Goal: Task Accomplishment & Management: Complete application form

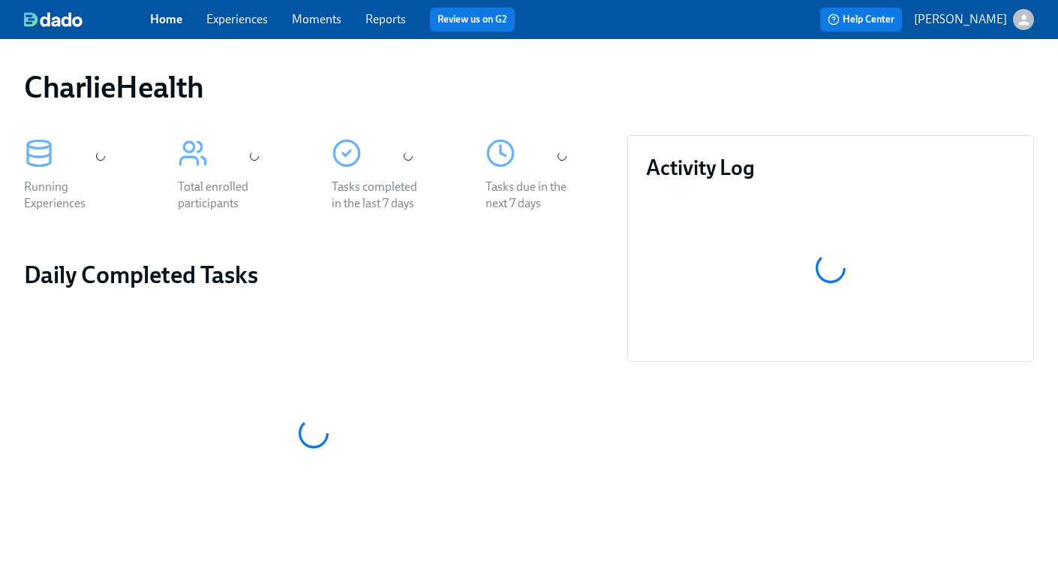
click at [228, 20] on link "Experiences" at bounding box center [237, 19] width 62 height 14
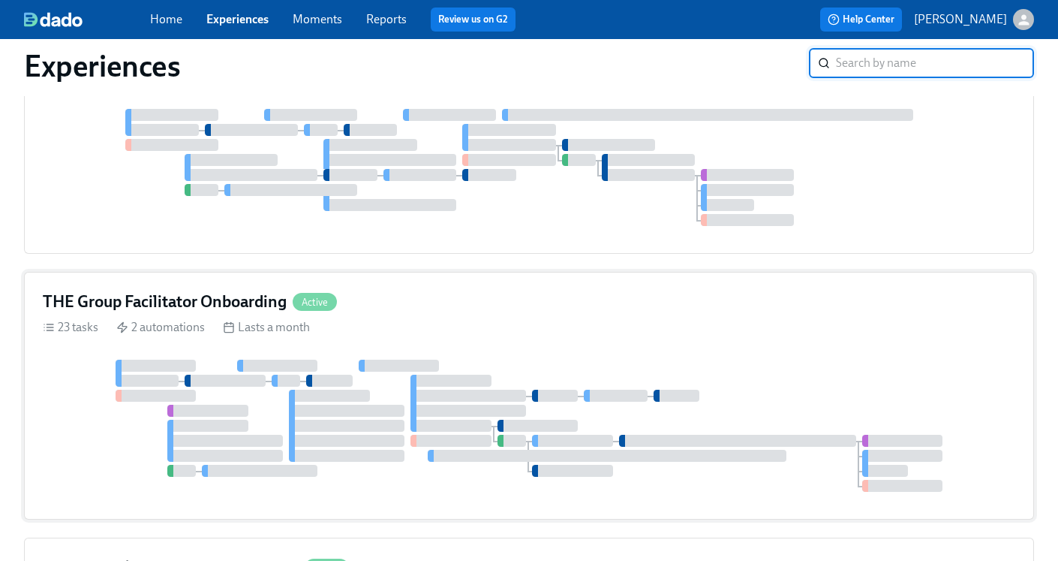
scroll to position [1145, 0]
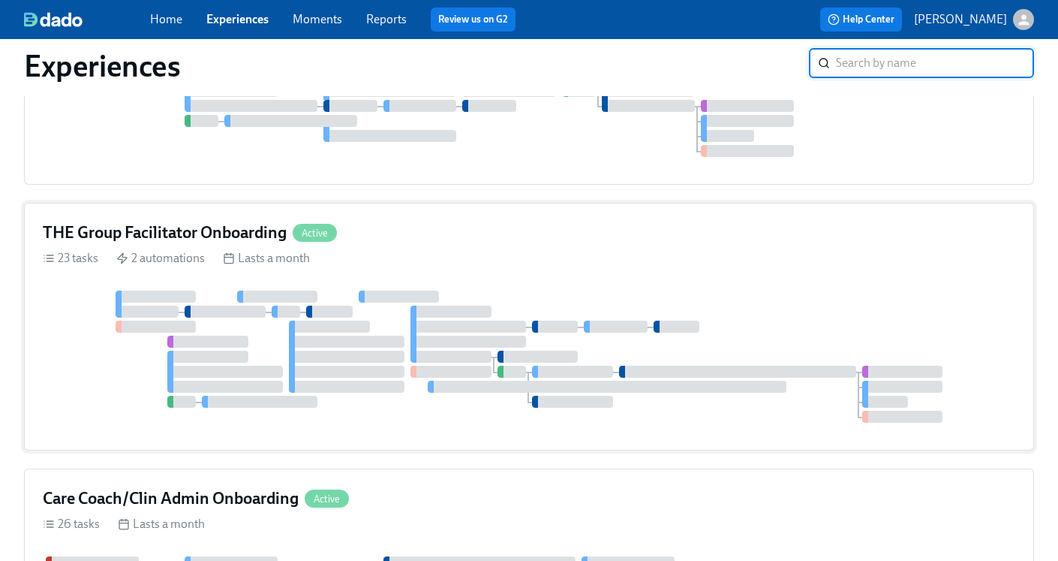
click at [180, 234] on h4 "THE Group Facilitator Onboarding" at bounding box center [165, 232] width 244 height 23
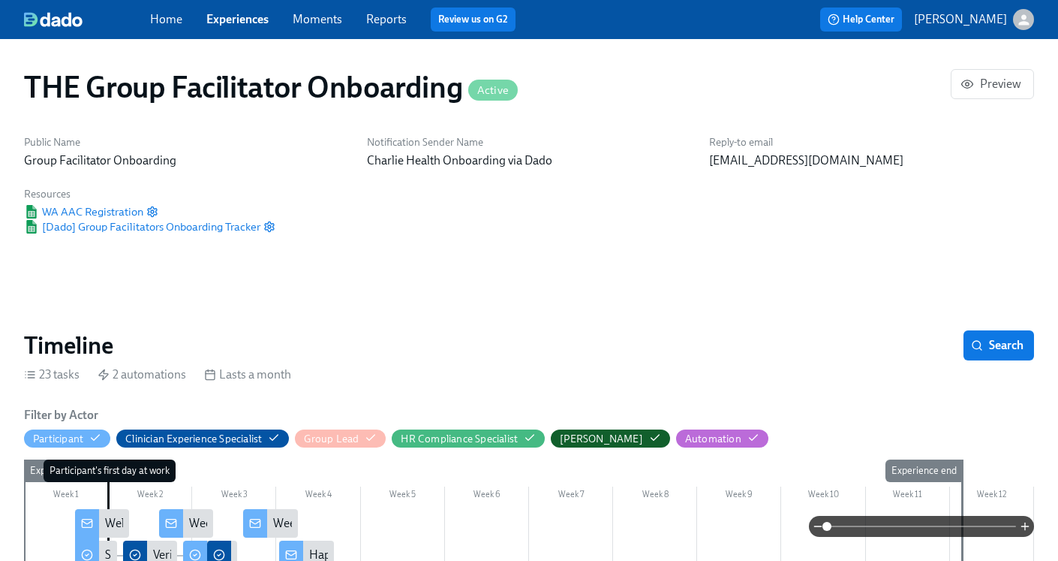
scroll to position [225, 0]
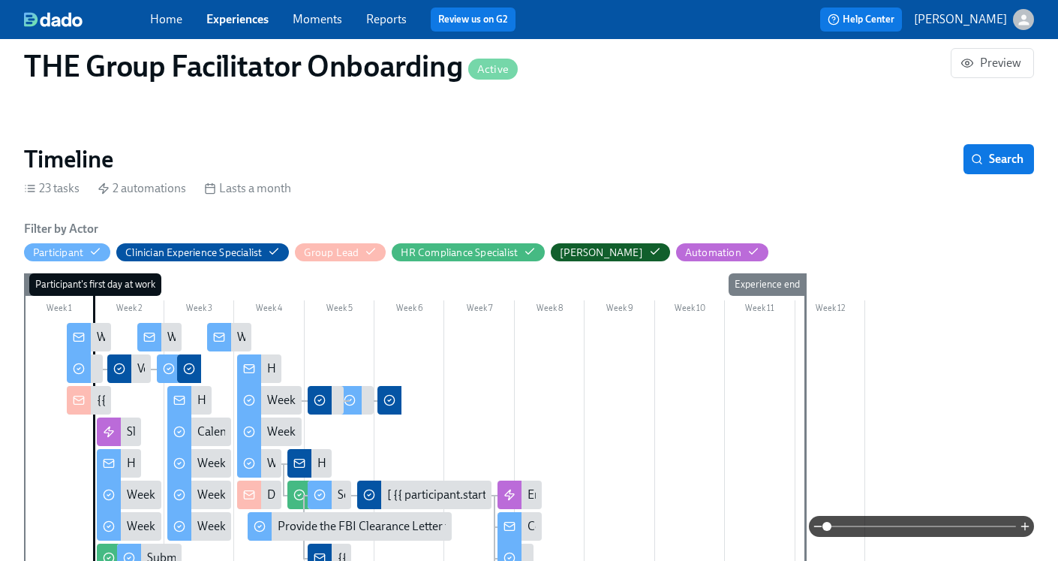
click at [892, 158] on div "Timeline Search" at bounding box center [529, 159] width 1010 height 30
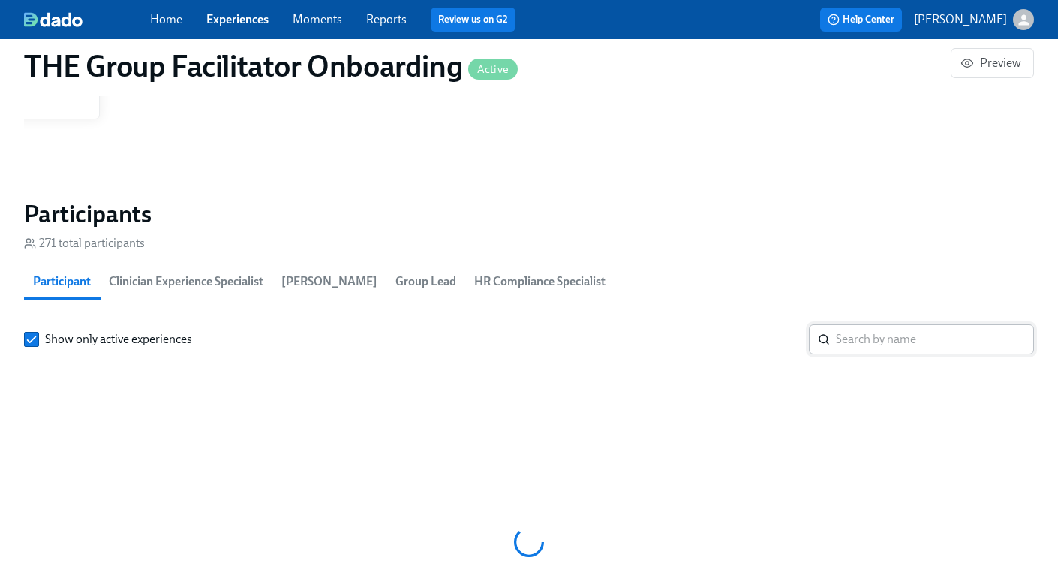
scroll to position [0, 22216]
click at [855, 344] on input "search" at bounding box center [935, 339] width 198 height 30
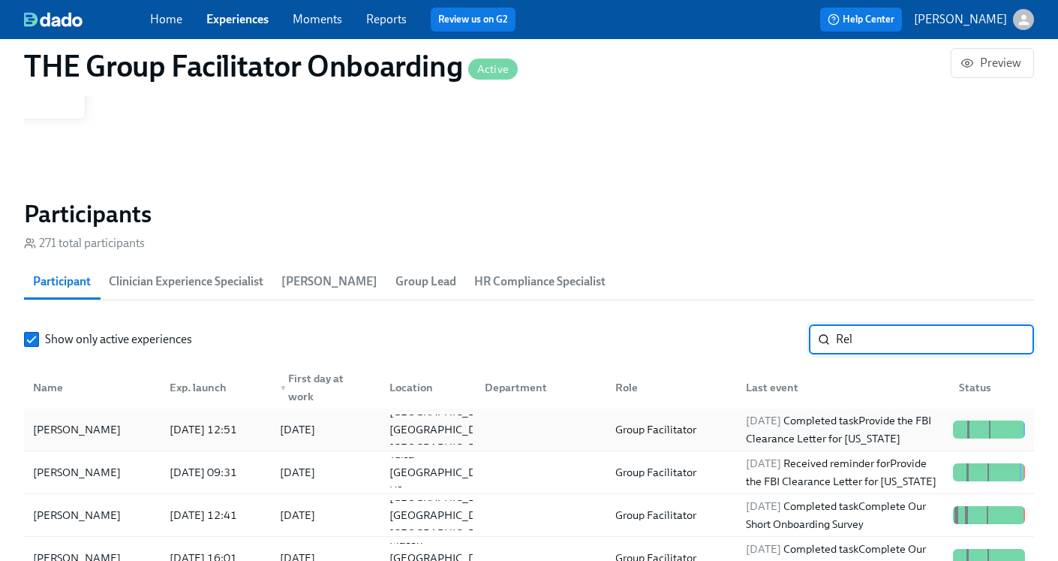
type input "Rel"
click at [543, 424] on div at bounding box center [538, 429] width 131 height 30
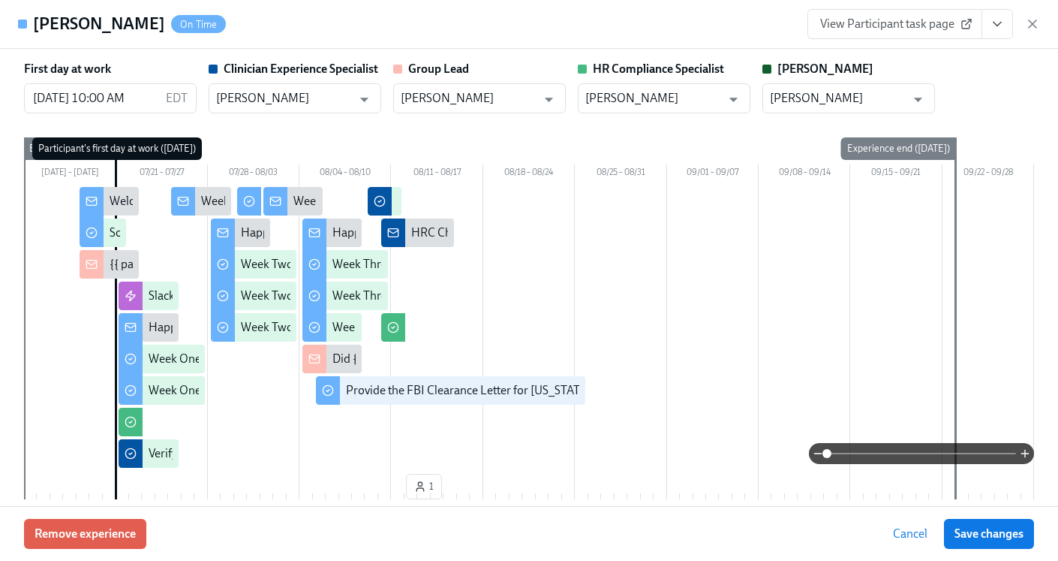
click at [997, 34] on button "View task page" at bounding box center [998, 24] width 32 height 30
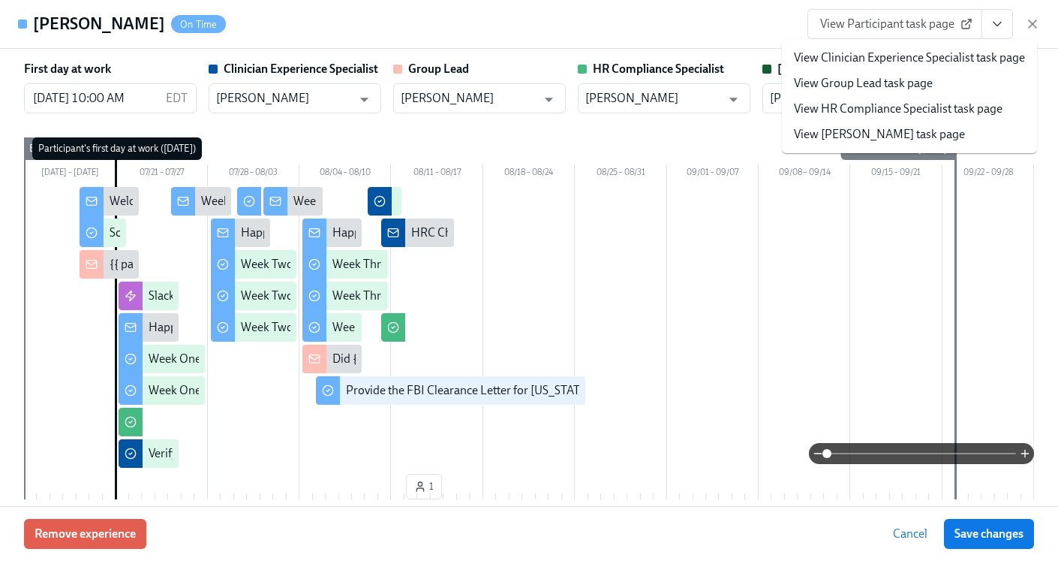
click at [897, 110] on link "View HR Compliance Specialist task page" at bounding box center [898, 109] width 209 height 17
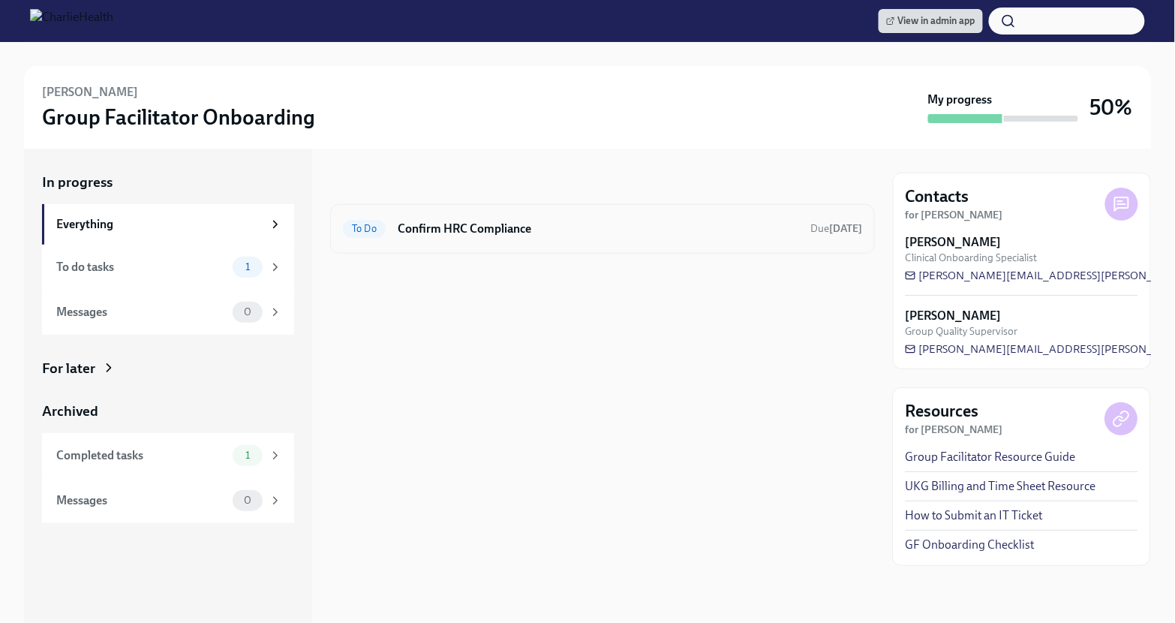
click at [641, 238] on div "To Do Confirm HRC Compliance Due 2 days ago" at bounding box center [602, 229] width 519 height 24
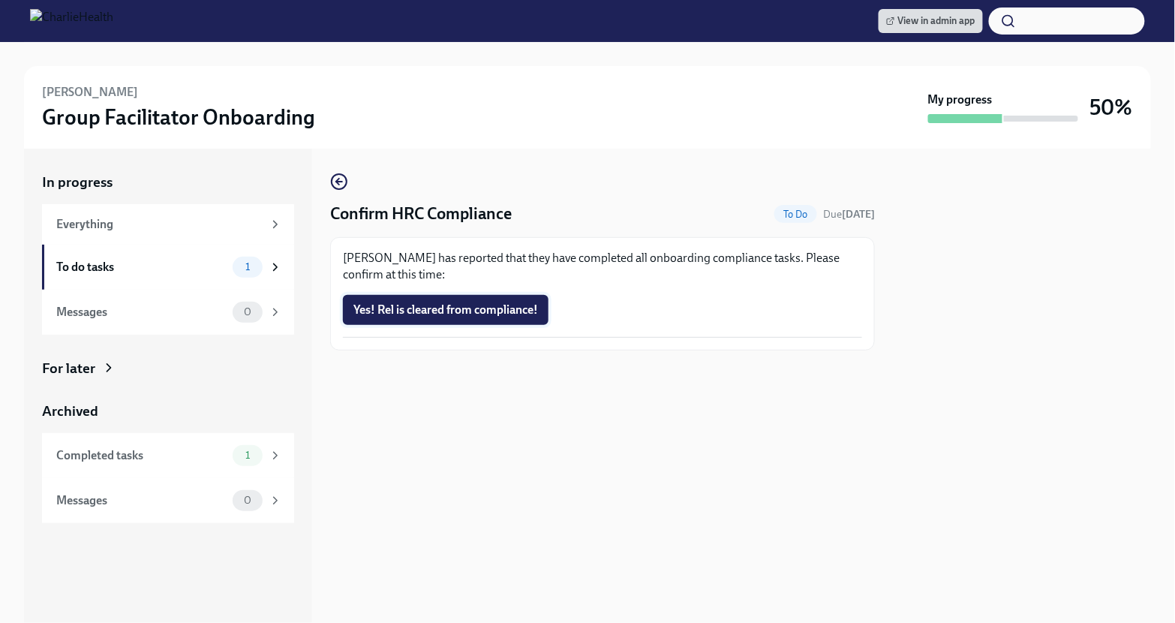
click at [458, 317] on span "Yes! Rel is cleared from compliance!" at bounding box center [445, 309] width 185 height 15
